Goal: Information Seeking & Learning: Learn about a topic

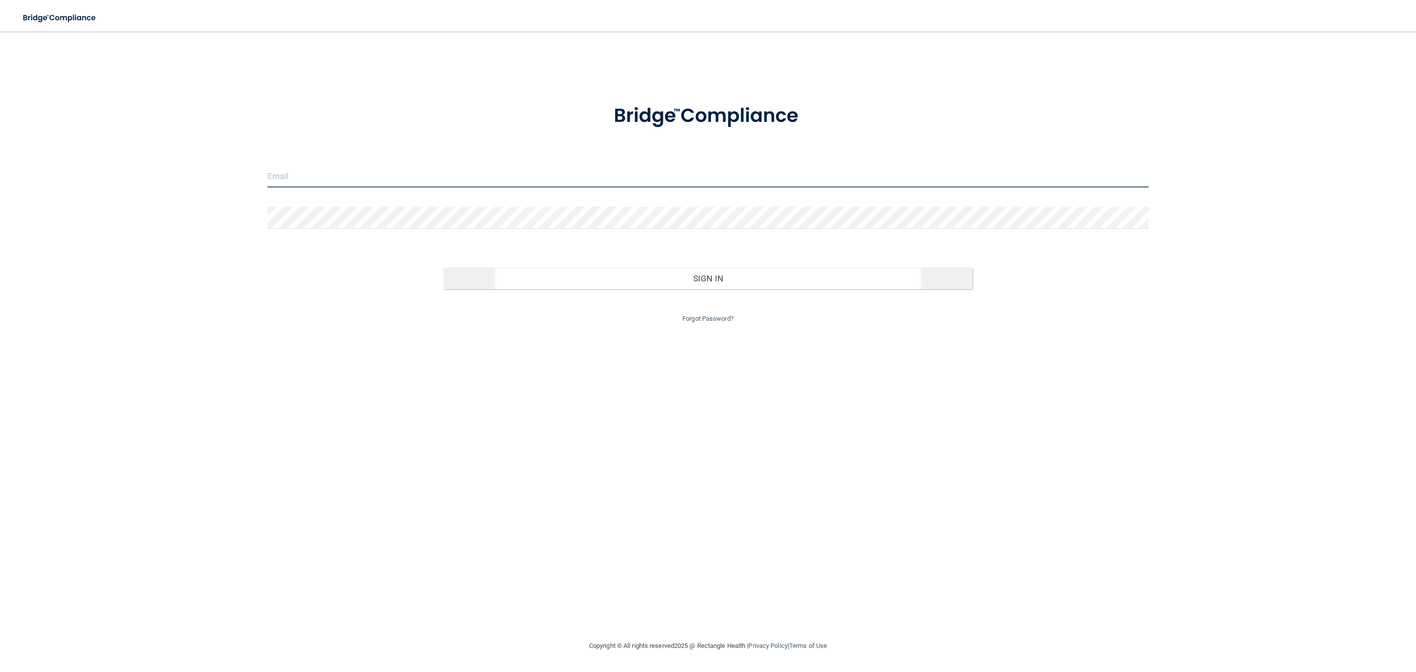
type input "[EMAIL_ADDRESS][DOMAIN_NAME]"
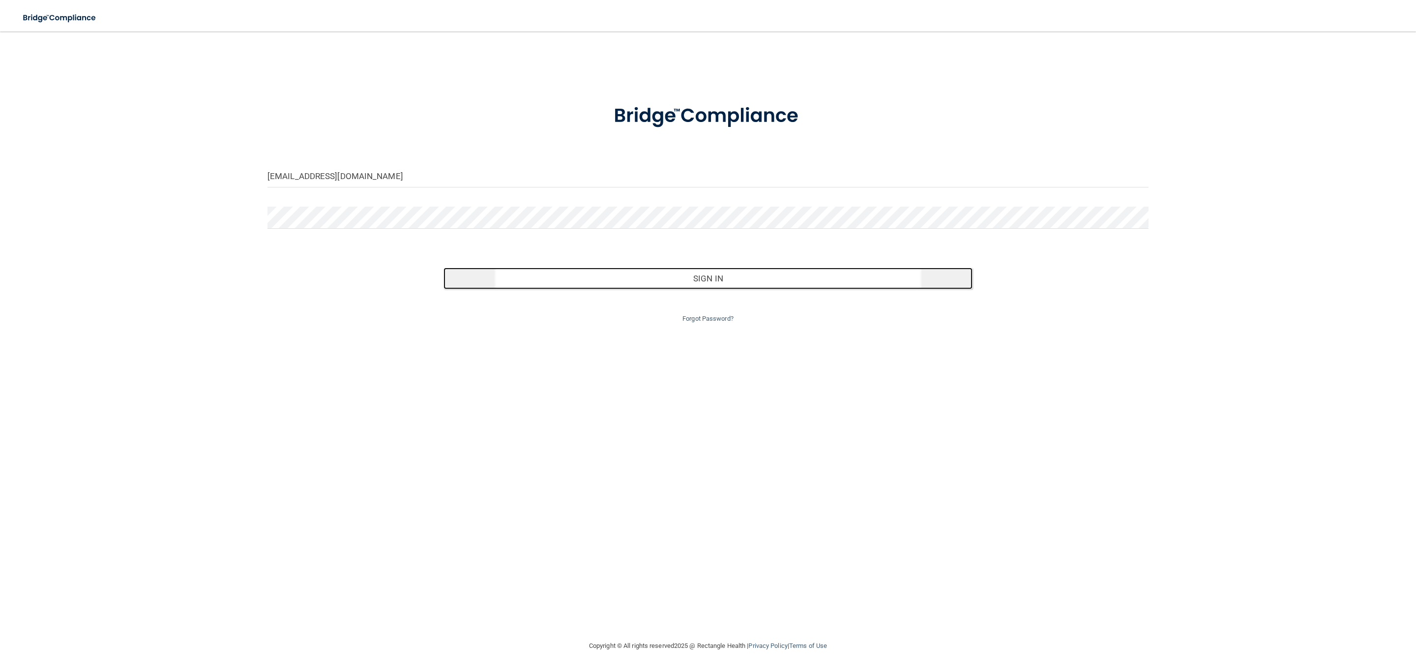
click at [688, 269] on button "Sign In" at bounding box center [708, 279] width 529 height 22
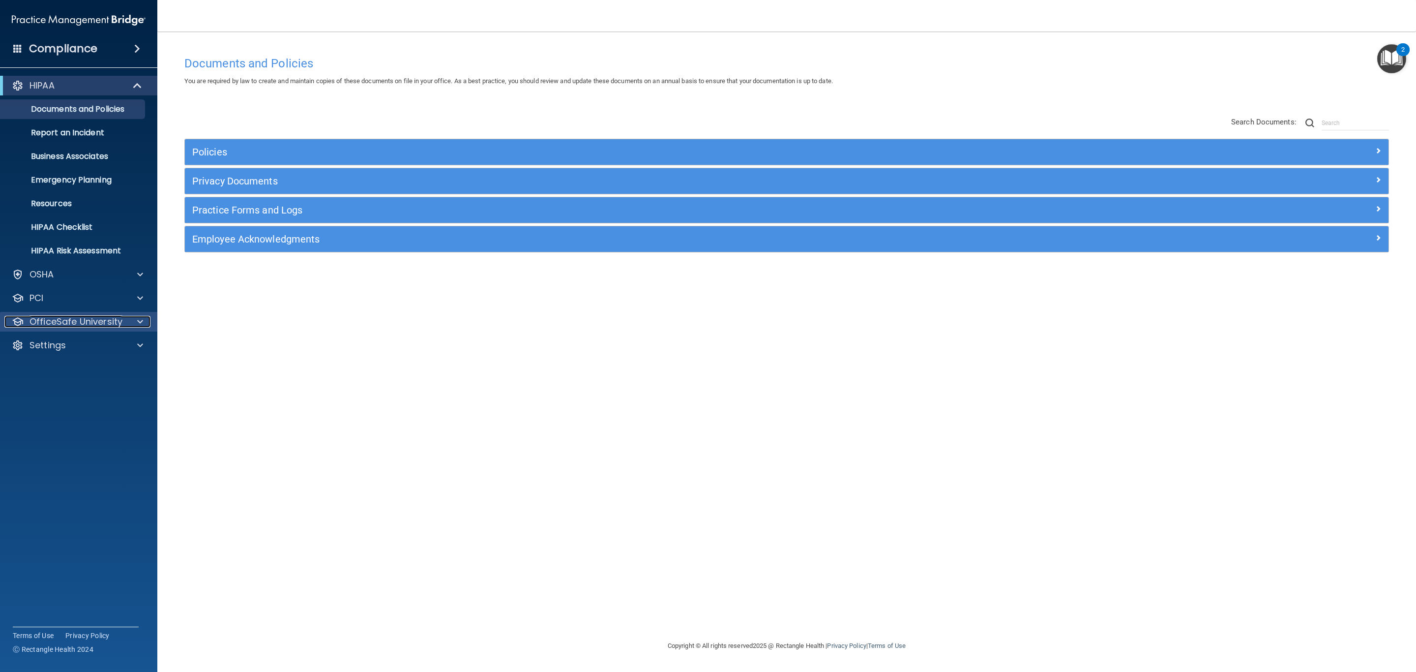
click at [21, 323] on div at bounding box center [18, 322] width 12 height 12
click at [70, 338] on link "HIPAA Training" at bounding box center [67, 345] width 155 height 20
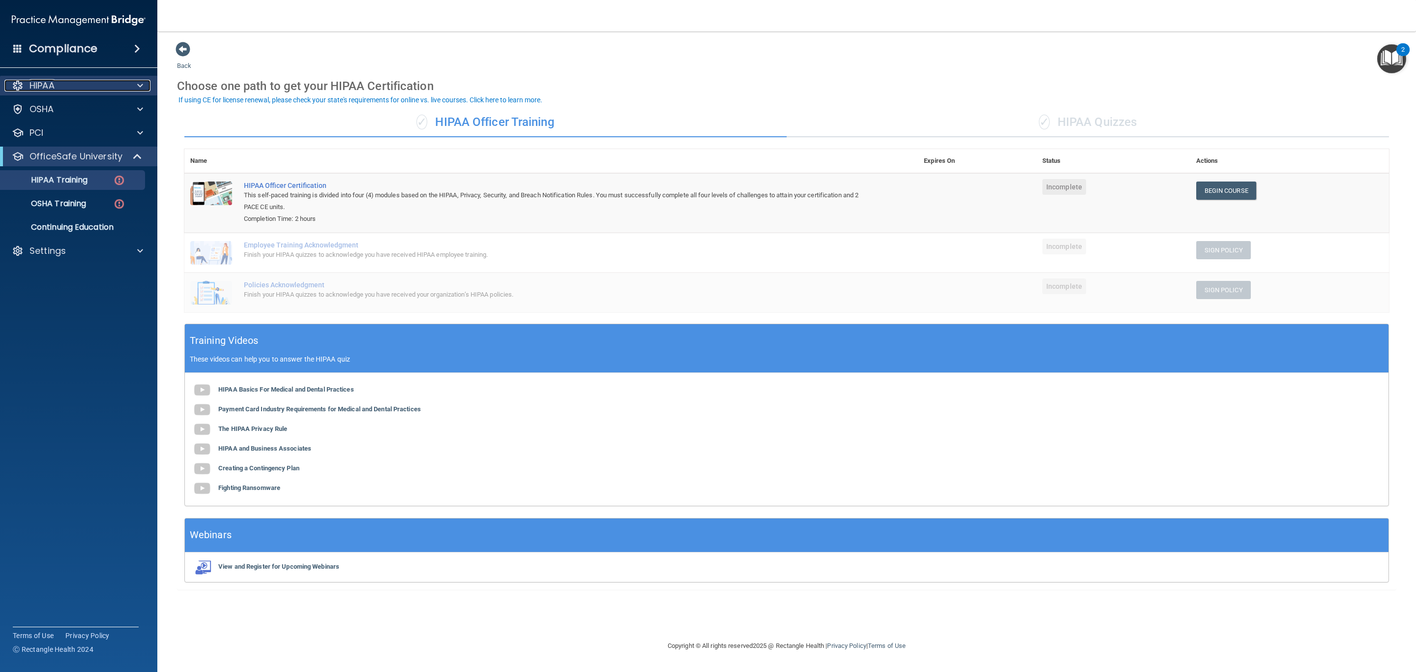
click at [94, 82] on div "HIPAA" at bounding box center [65, 86] width 122 height 12
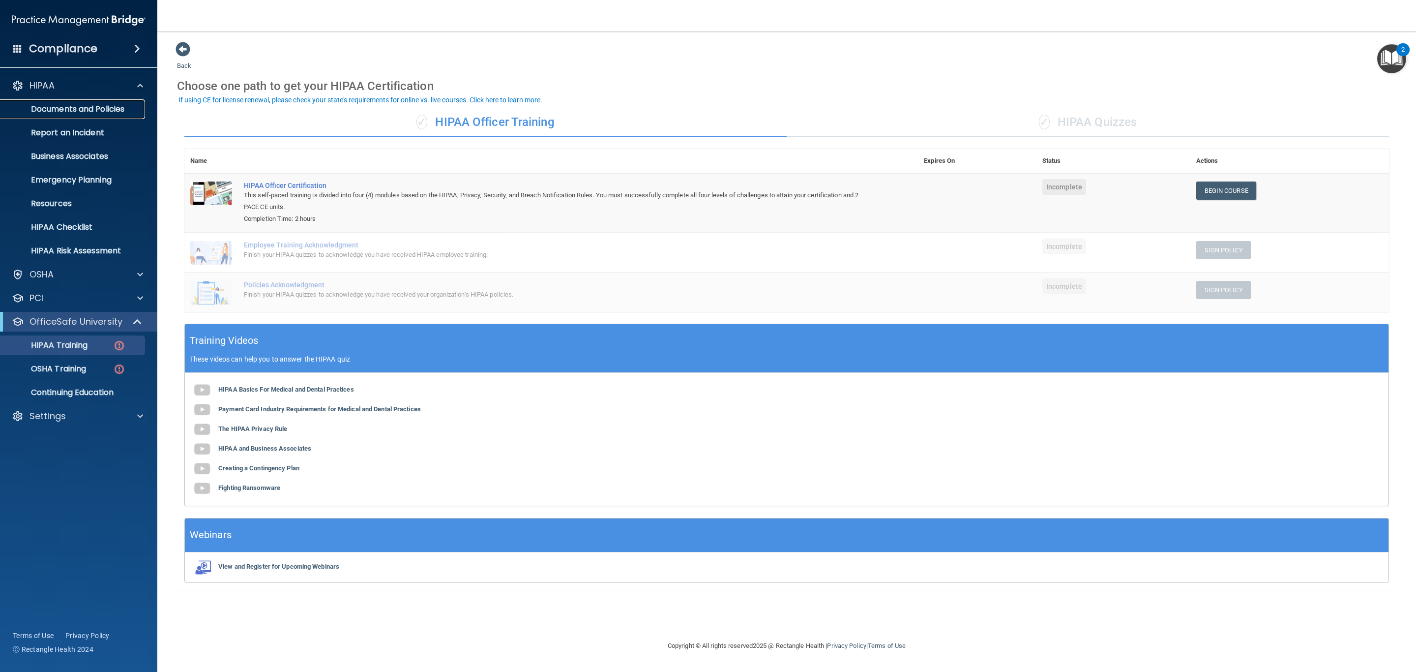
click at [120, 104] on p "Documents and Policies" at bounding box center [73, 109] width 134 height 10
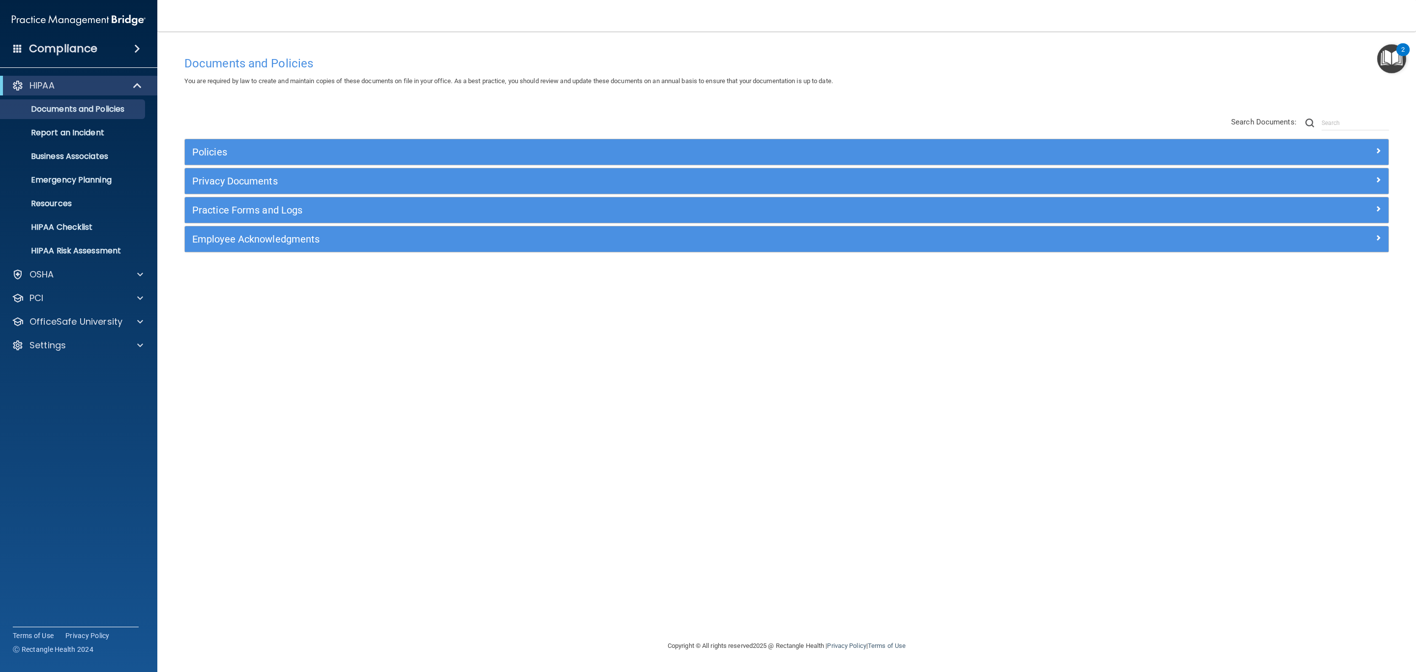
click at [319, 137] on div "Policies Select All (Unselect 0) Unselect All Print Selected (0) Acceptable Use…" at bounding box center [787, 185] width 1220 height 157
click at [315, 142] on div "Policies" at bounding box center [787, 152] width 1204 height 26
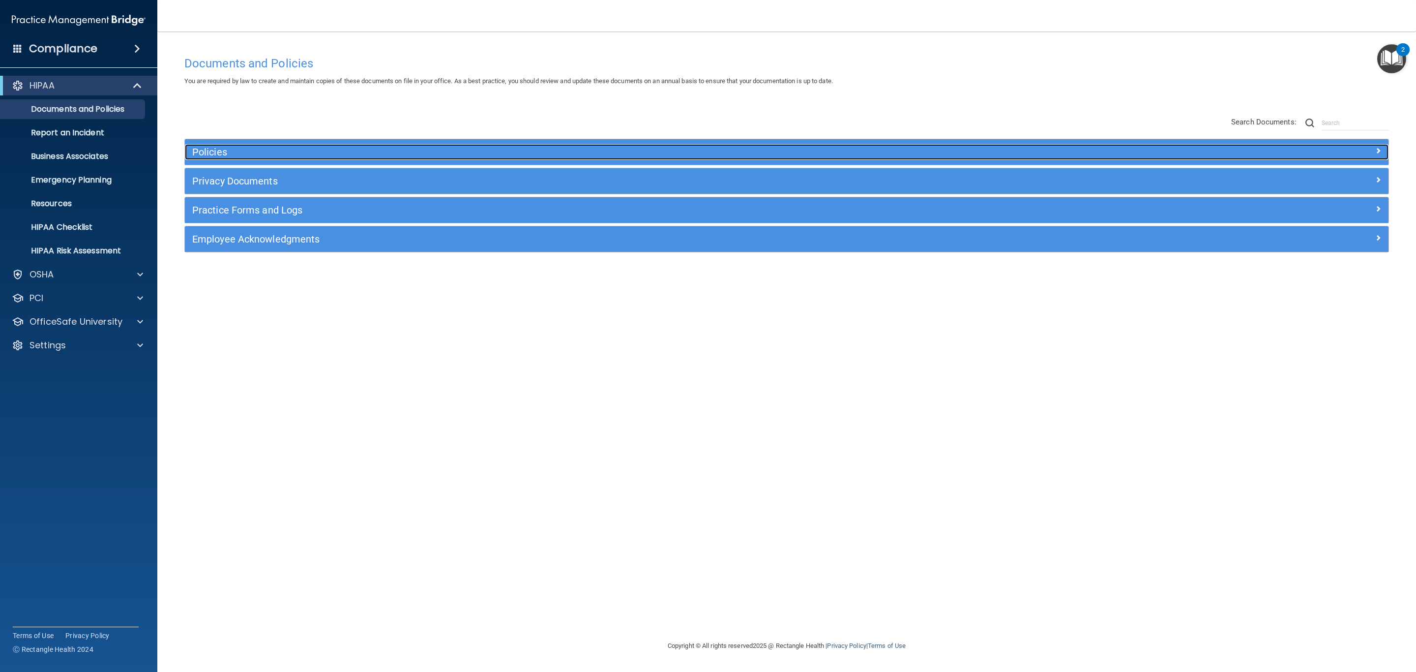
click at [309, 152] on h5 "Policies" at bounding box center [636, 152] width 888 height 11
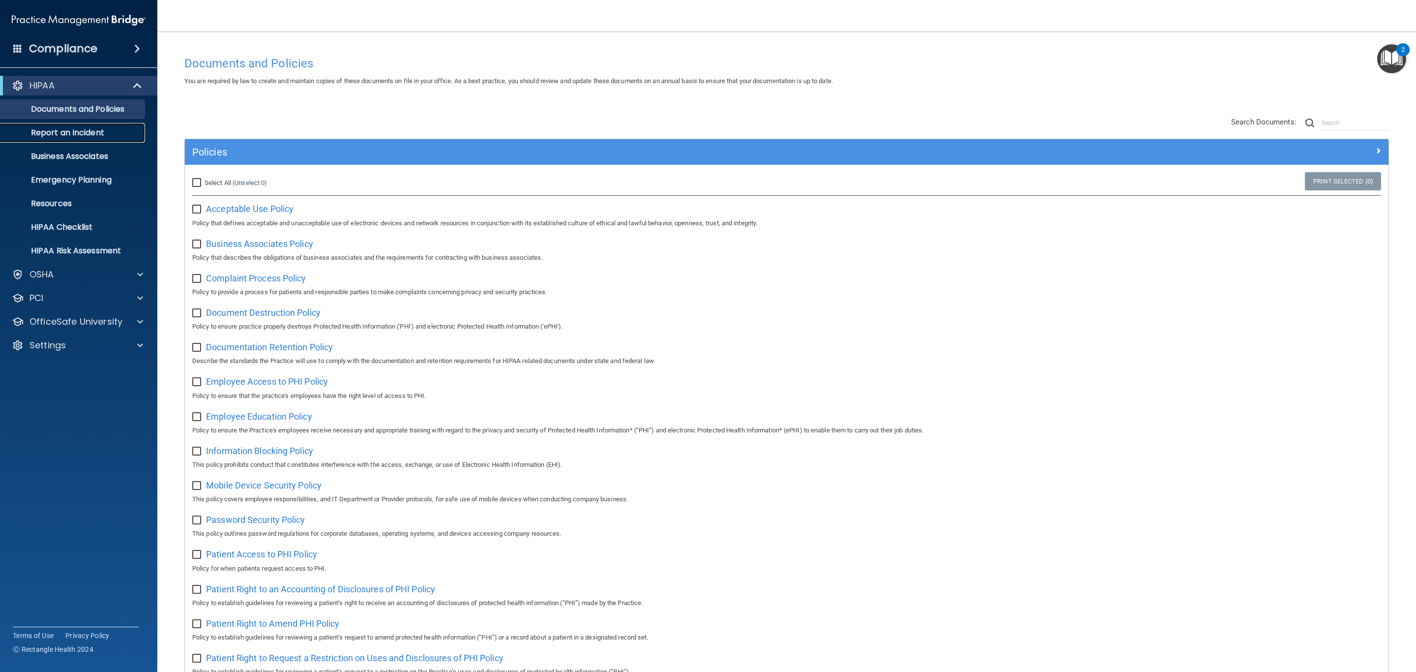
click at [105, 127] on link "Report an Incident" at bounding box center [67, 133] width 155 height 20
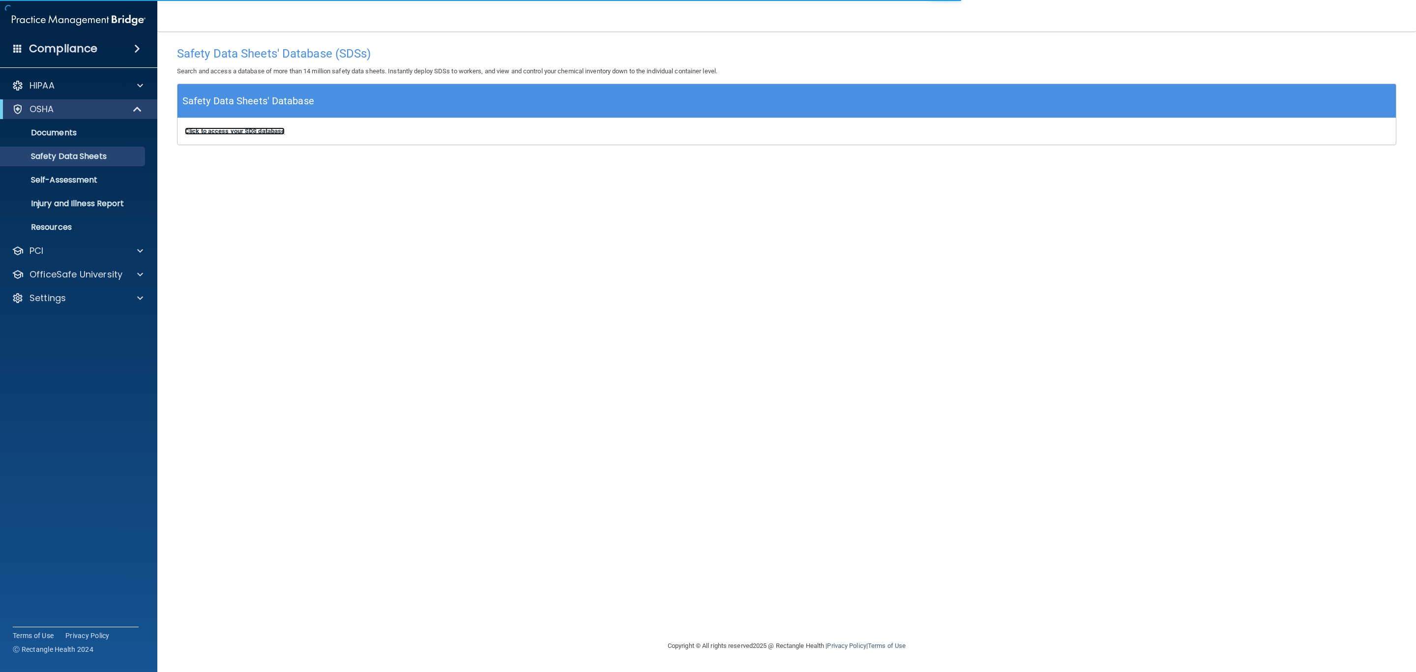
click at [240, 134] on b "Click to access your SDS database" at bounding box center [235, 130] width 100 height 7
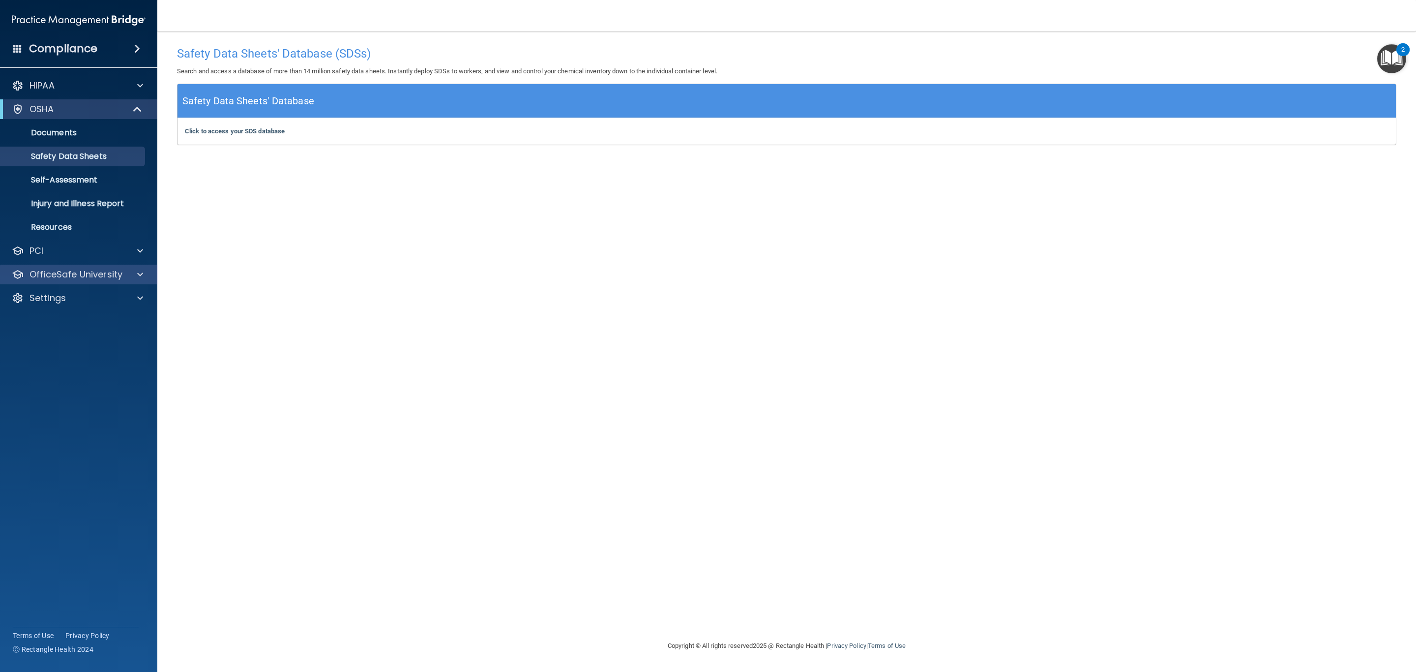
click at [107, 267] on div "OfficeSafe University" at bounding box center [79, 275] width 158 height 20
click at [114, 263] on div "HIPAA Documents and Policies Report an Incident Business Associates Emergency P…" at bounding box center [79, 194] width 158 height 244
click at [111, 279] on p "OfficeSafe University" at bounding box center [76, 275] width 93 height 12
click at [80, 303] on link "HIPAA Training" at bounding box center [67, 298] width 155 height 20
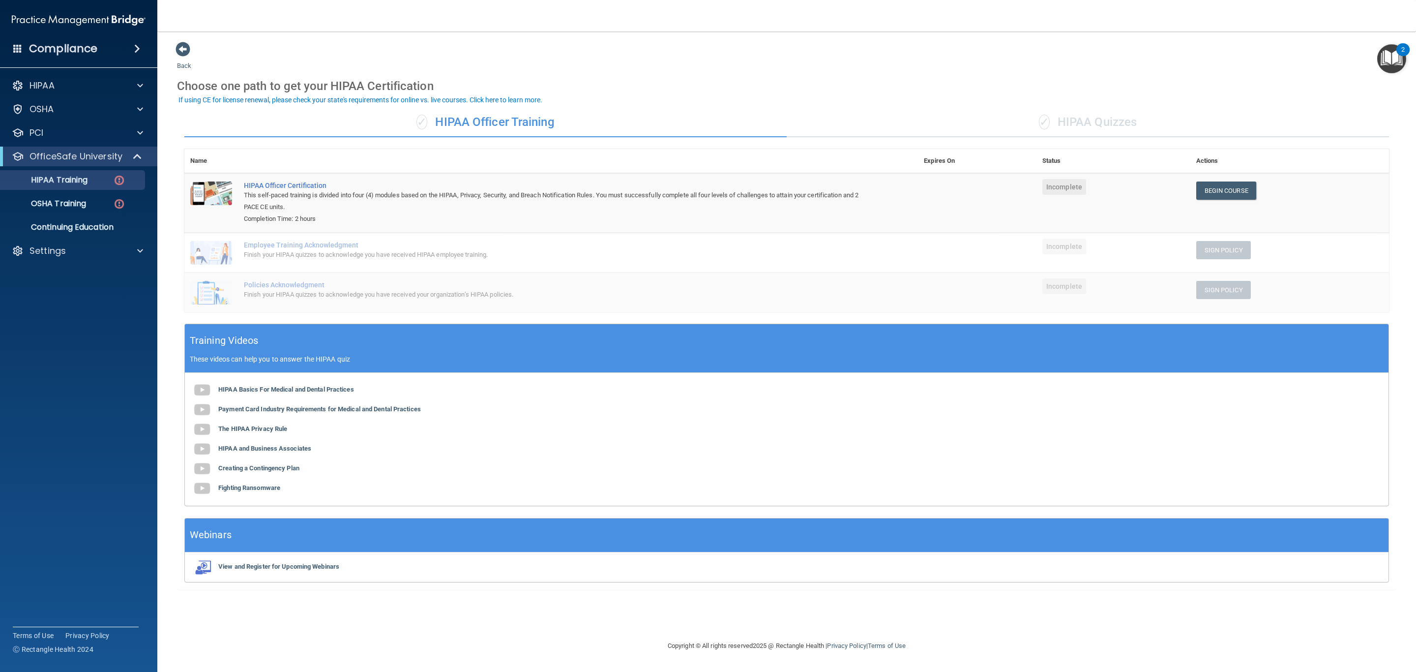
click at [1067, 117] on div "✓ HIPAA Quizzes" at bounding box center [1088, 123] width 602 height 30
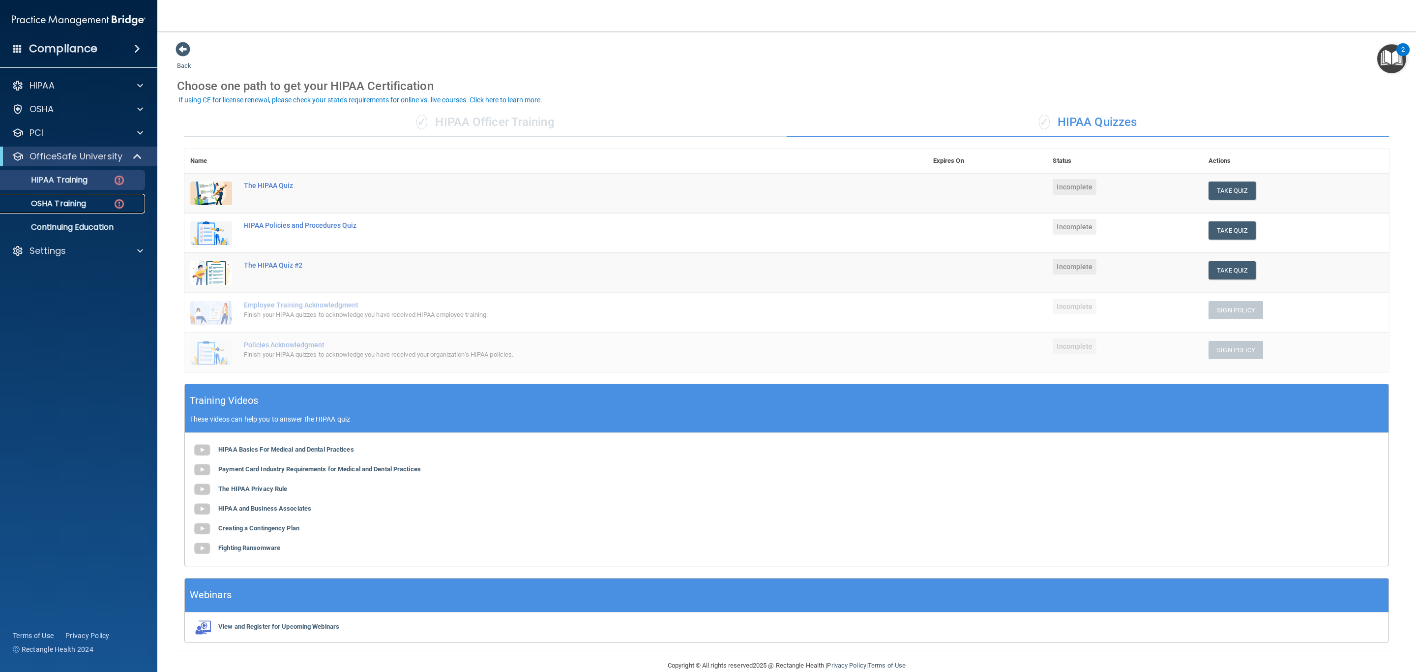
click at [93, 203] on div "OSHA Training" at bounding box center [73, 204] width 134 height 10
